Goal: Task Accomplishment & Management: Use online tool/utility

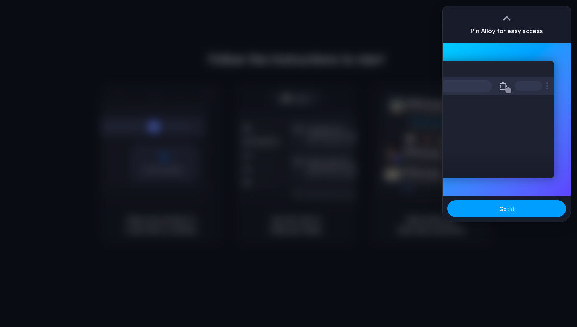
click at [496, 211] on button "Got it" at bounding box center [506, 208] width 119 height 17
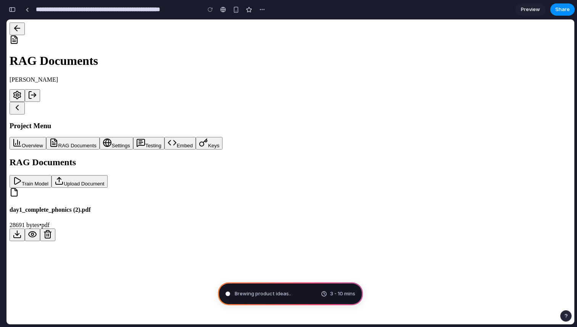
type input "**********"
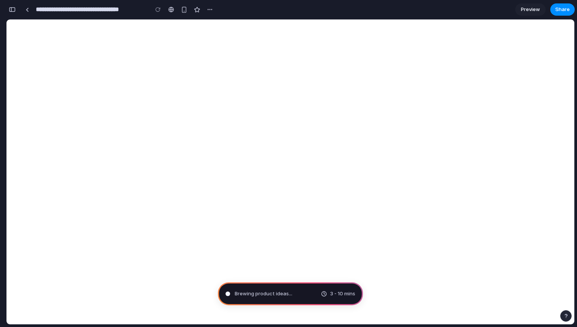
scroll to position [6, 0]
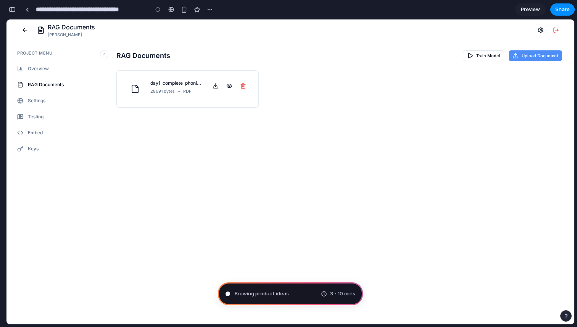
click at [536, 54] on button "Upload Document" at bounding box center [534, 55] width 53 height 11
click at [534, 9] on span "Preview" at bounding box center [530, 10] width 19 height 8
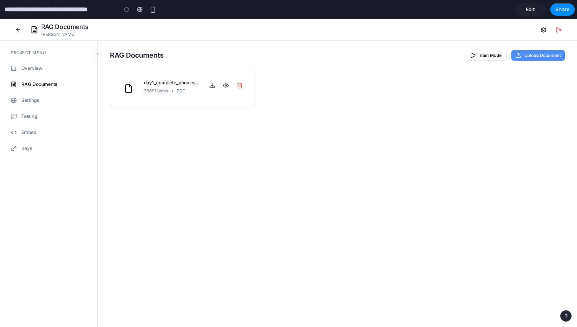
click at [531, 52] on button "Upload Document" at bounding box center [537, 55] width 53 height 11
click at [532, 57] on button "Upload Document" at bounding box center [537, 55] width 53 height 11
click at [443, 131] on div "RAG Documents Sam Project Menu Overview RAG Documents Settings Testing Embed Ke…" at bounding box center [288, 173] width 577 height 308
click at [156, 10] on button "button" at bounding box center [152, 9] width 11 height 11
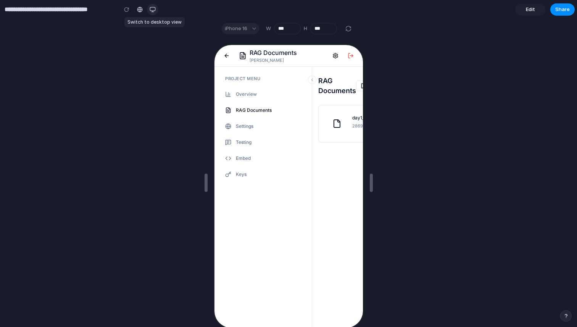
click at [149, 9] on button "button" at bounding box center [152, 9] width 11 height 11
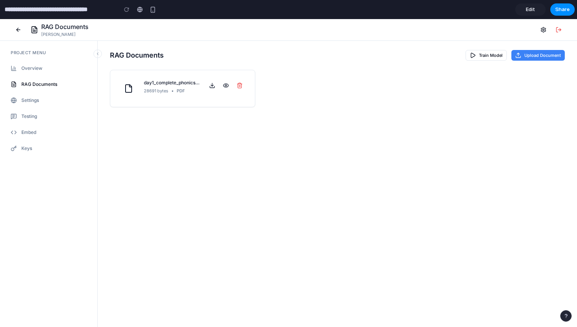
click at [244, 140] on div "RAG Documents Sam Project Menu Overview RAG Documents Settings Testing Embed Ke…" at bounding box center [288, 173] width 577 height 308
click at [538, 56] on button "Upload Document" at bounding box center [537, 55] width 53 height 11
click at [125, 8] on div at bounding box center [126, 9] width 11 height 11
click at [175, 92] on div "28691 bytes • pdf" at bounding box center [172, 91] width 56 height 6
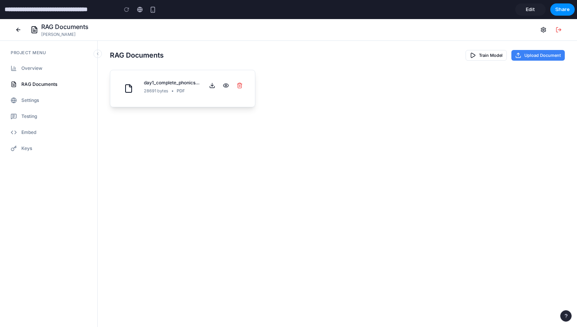
click at [212, 85] on icon at bounding box center [212, 84] width 0 height 3
click at [225, 85] on circle at bounding box center [226, 86] width 2 height 2
click at [125, 9] on div at bounding box center [126, 9] width 11 height 11
click at [33, 150] on button "Keys" at bounding box center [48, 148] width 85 height 13
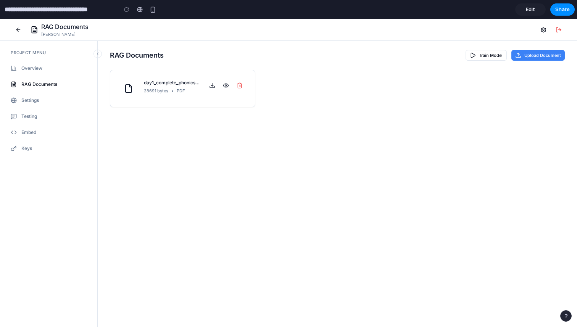
click at [36, 84] on span "RAG Documents" at bounding box center [39, 84] width 36 height 7
click at [533, 7] on span "Edit" at bounding box center [530, 10] width 9 height 8
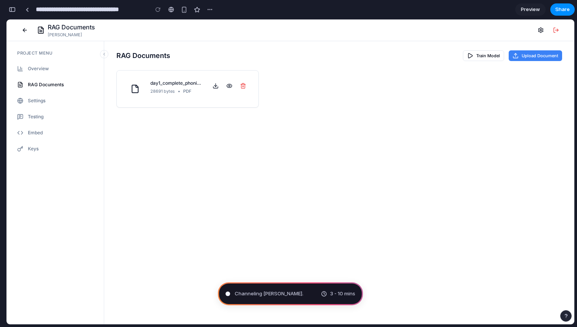
click at [533, 7] on span "Preview" at bounding box center [530, 10] width 19 height 8
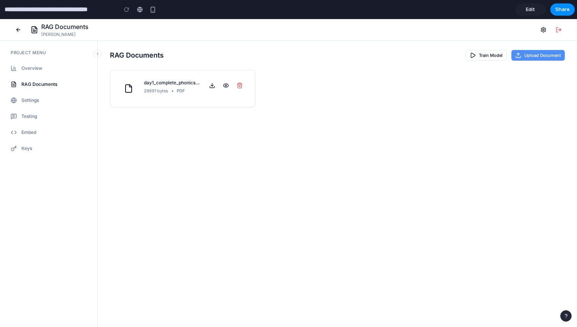
click at [528, 53] on button "Upload Document" at bounding box center [537, 55] width 53 height 11
click at [489, 54] on button "Train Model" at bounding box center [485, 55] width 41 height 11
click at [524, 55] on button "Upload Document" at bounding box center [537, 55] width 53 height 11
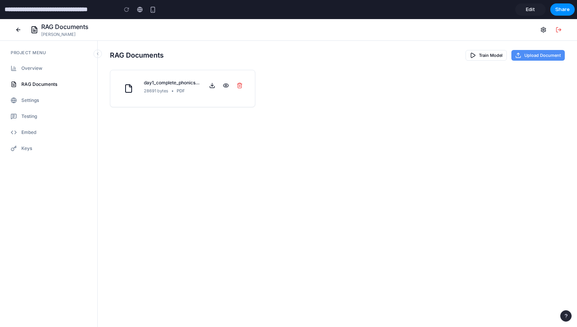
click at [524, 55] on button "Upload Document" at bounding box center [537, 55] width 53 height 11
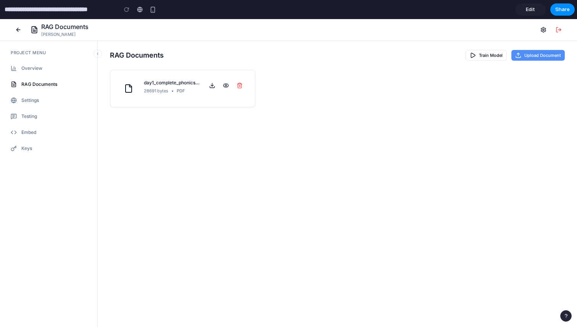
click at [519, 55] on icon at bounding box center [518, 55] width 6 height 6
click at [524, 53] on button "Upload Document" at bounding box center [537, 55] width 53 height 11
click at [568, 316] on div "button" at bounding box center [565, 315] width 5 height 5
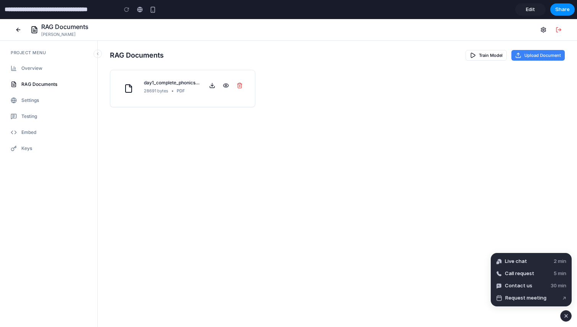
click at [516, 251] on div "RAG Documents Sam Project Menu Overview RAG Documents Settings Testing Embed Ke…" at bounding box center [288, 173] width 577 height 308
click at [500, 241] on div "RAG Documents Sam Project Menu Overview RAG Documents Settings Testing Embed Ke…" at bounding box center [288, 173] width 577 height 308
click at [514, 261] on span "Live chat" at bounding box center [516, 261] width 22 height 8
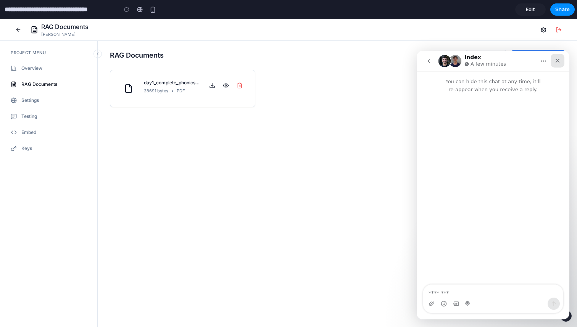
click at [557, 63] on icon "Close" at bounding box center [557, 61] width 6 height 6
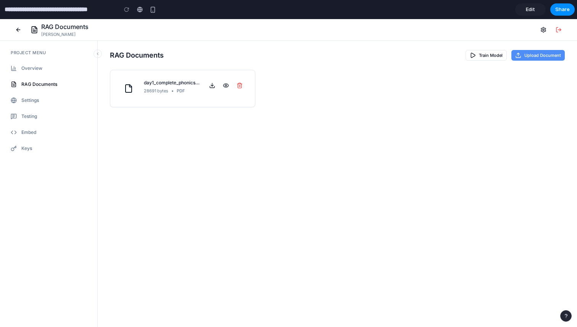
click at [534, 53] on button "Upload Document" at bounding box center [537, 55] width 53 height 11
click at [143, 77] on div "day1_complete_phonics (2).pdf 28691 bytes • pdf" at bounding box center [182, 88] width 145 height 37
click at [526, 54] on button "Upload Document" at bounding box center [539, 55] width 52 height 11
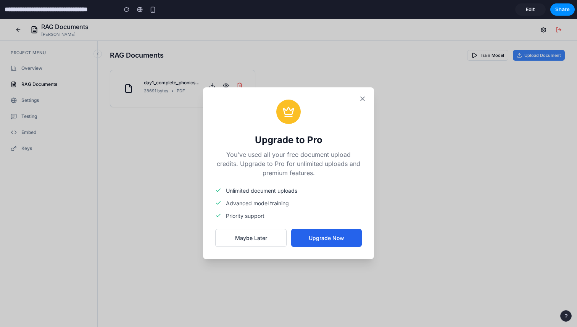
click at [317, 238] on button "Upgrade Now" at bounding box center [326, 238] width 71 height 18
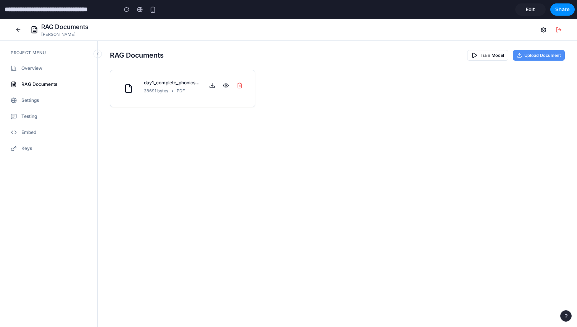
click at [527, 56] on button "Upload Document" at bounding box center [539, 55] width 52 height 11
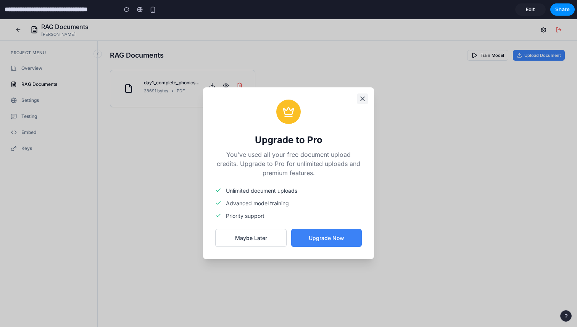
click at [364, 97] on icon at bounding box center [363, 99] width 8 height 8
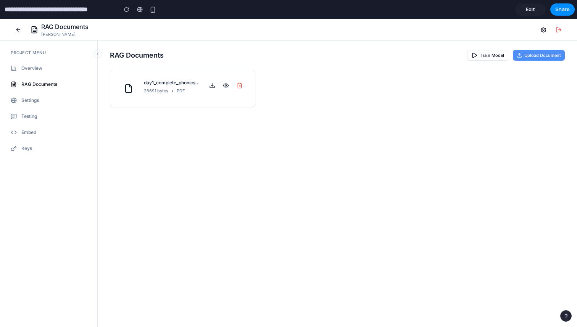
click at [525, 55] on button "Upload Document" at bounding box center [539, 55] width 52 height 11
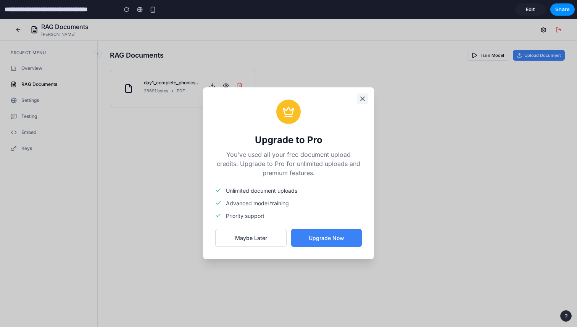
click at [359, 96] on icon at bounding box center [363, 99] width 8 height 8
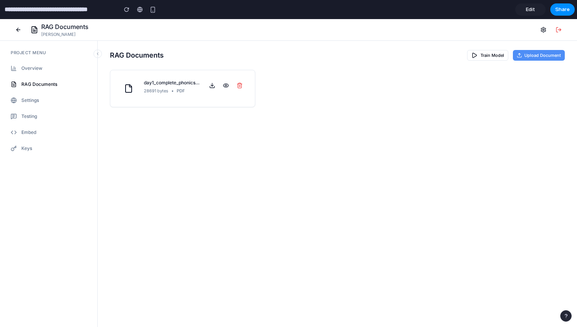
click at [537, 53] on button "Upload Document" at bounding box center [539, 55] width 52 height 11
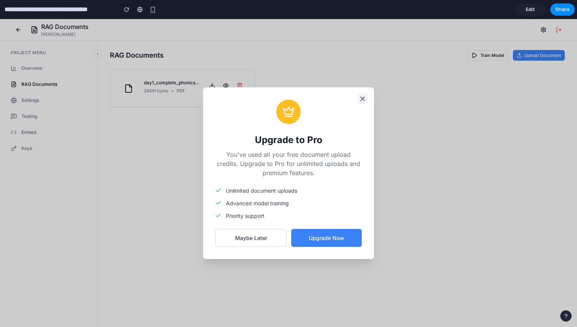
click at [365, 99] on icon at bounding box center [363, 99] width 8 height 8
